Goal: Understand process/instructions

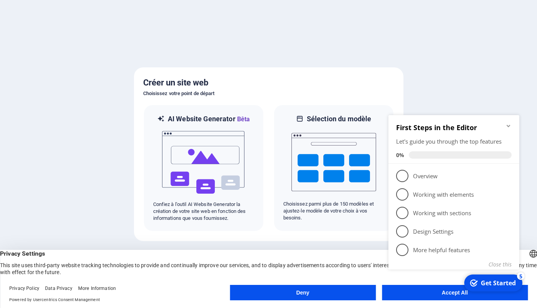
click at [451, 296] on appcues-checklist "Contextual help checklist present on screen" at bounding box center [456, 202] width 140 height 190
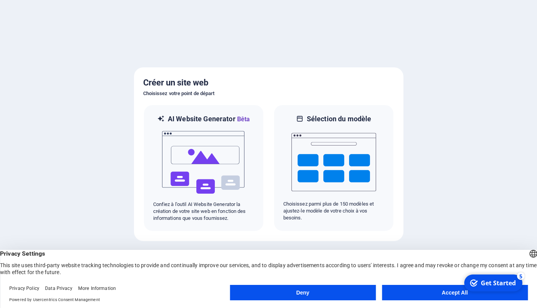
click html "checkmark Get Started 5 First Steps in the Editor Let's guide you through the t…"
click div "checkmark Get Started 5 First Steps in the Editor Let's guide you through the t…"
click at [394, 291] on button "Accept All" at bounding box center [455, 292] width 146 height 15
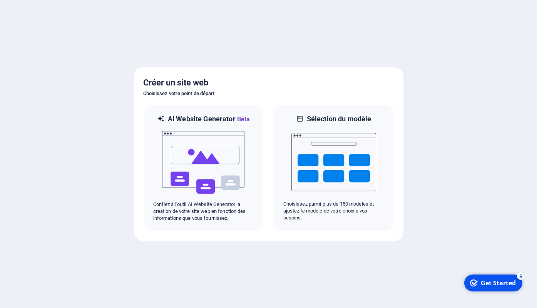
click at [488, 283] on div "Get Started" at bounding box center [498, 283] width 35 height 8
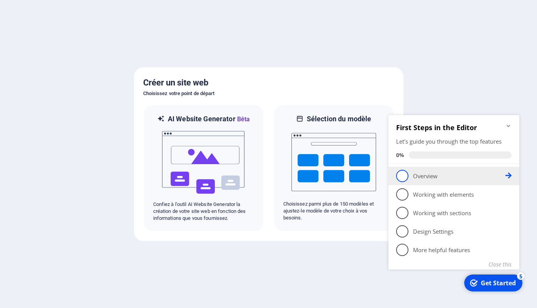
click at [406, 179] on span "1" at bounding box center [402, 176] width 12 height 12
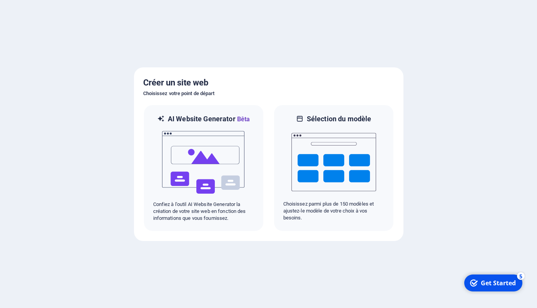
click div "checkmark Get Started 5 First Steps in the Editor Let's guide you through the t…"
click at [493, 285] on div "Get Started" at bounding box center [498, 283] width 35 height 8
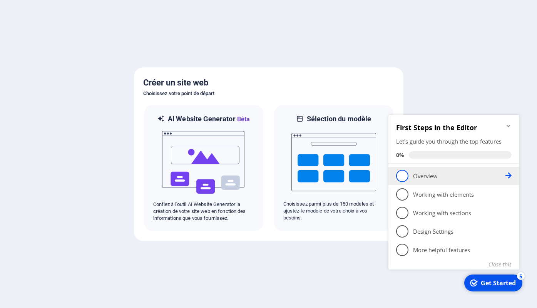
click at [511, 176] on icon at bounding box center [509, 176] width 6 height 6
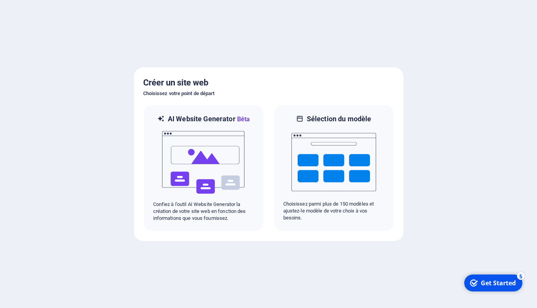
click at [495, 285] on div "Get Started" at bounding box center [498, 283] width 35 height 8
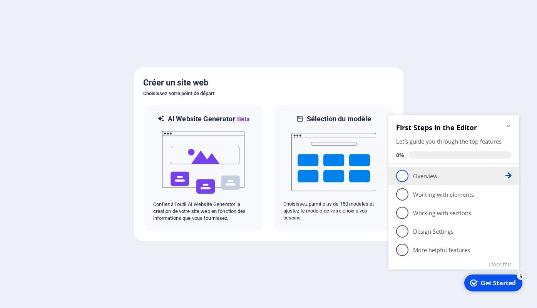
click at [403, 176] on span "1" at bounding box center [402, 176] width 12 height 12
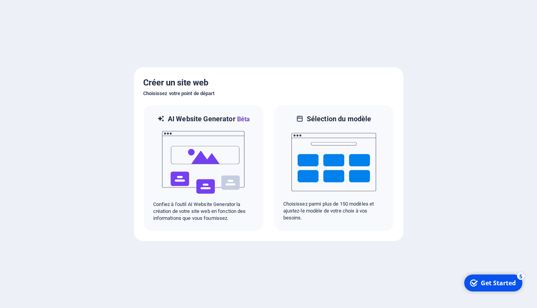
click div "checkmark Get Started 5 First Steps in the Editor Let's guide you through the t…"
click at [481, 288] on div "checkmark Get Started 5" at bounding box center [493, 283] width 58 height 17
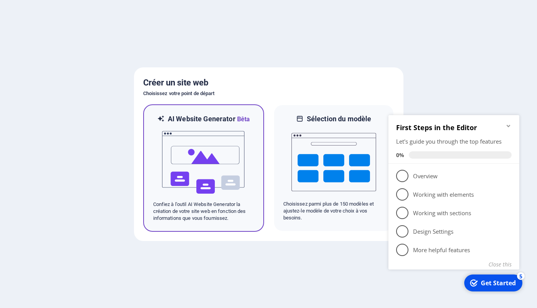
click at [201, 170] on img at bounding box center [203, 162] width 85 height 77
